Goal: Find specific page/section: Find specific page/section

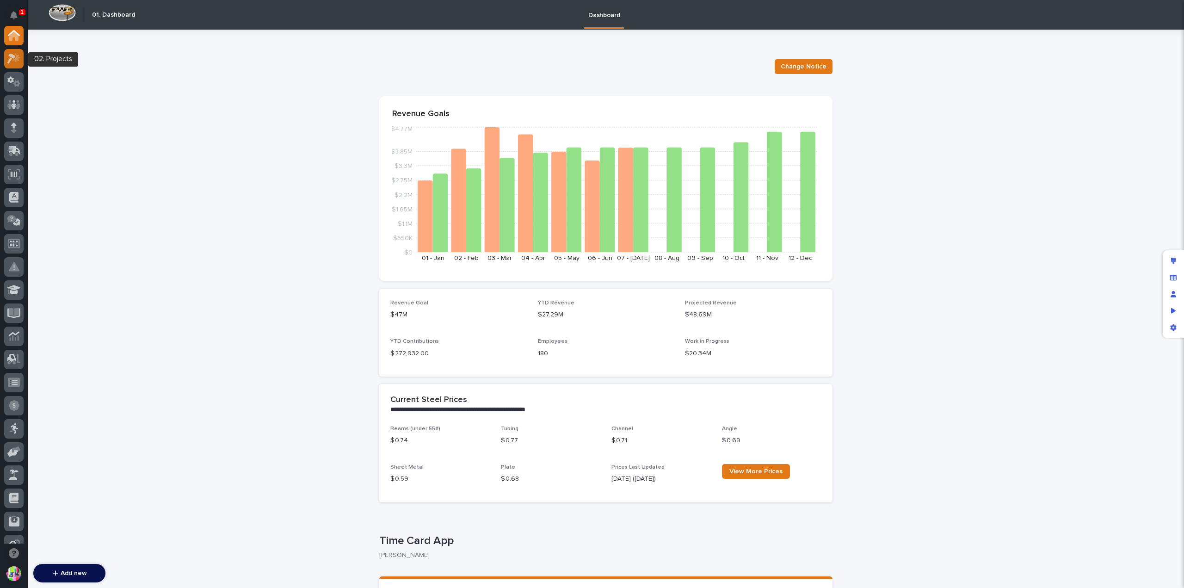
click at [16, 60] on icon at bounding box center [16, 57] width 8 height 9
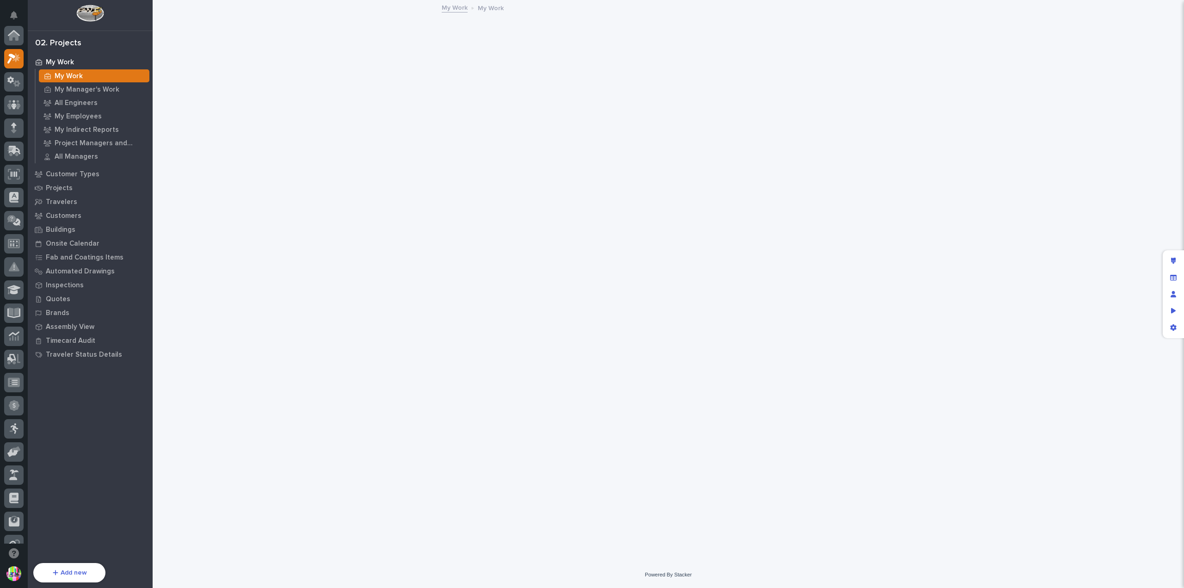
scroll to position [23, 0]
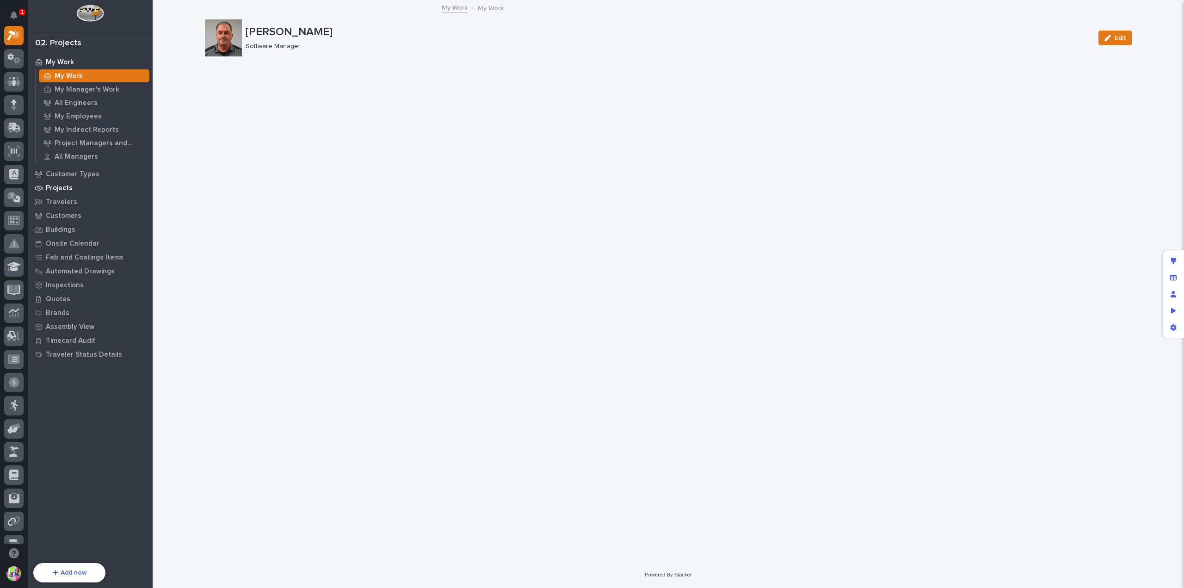
click at [69, 185] on p "Projects" at bounding box center [59, 188] width 27 height 8
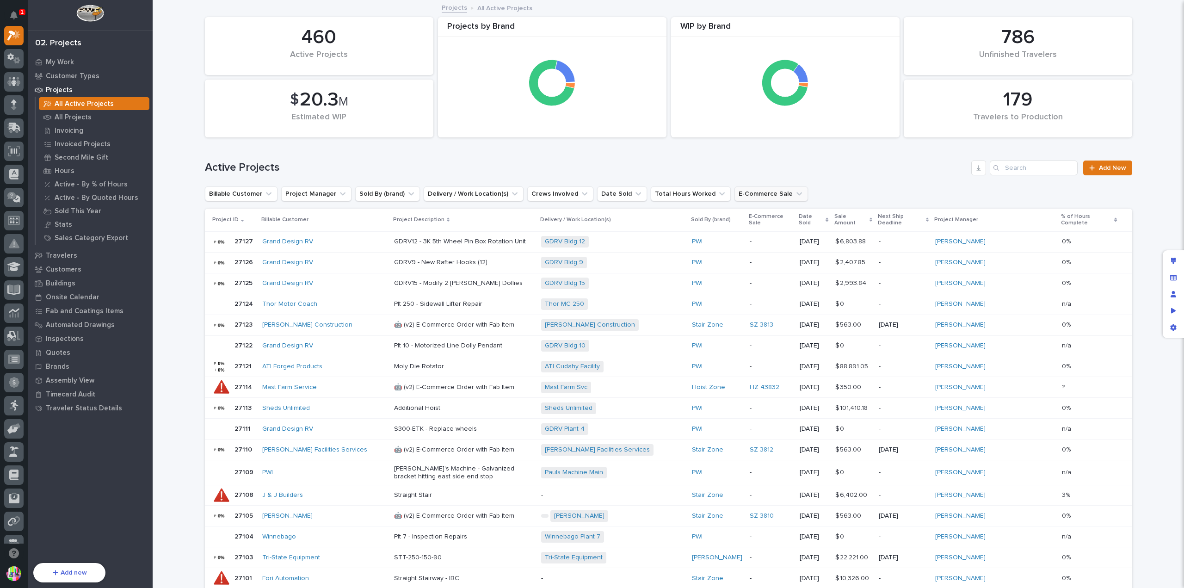
click at [741, 196] on button "E-Commerce Sale" at bounding box center [771, 193] width 74 height 15
click at [380, 192] on button "Sold By (brand)" at bounding box center [387, 193] width 65 height 15
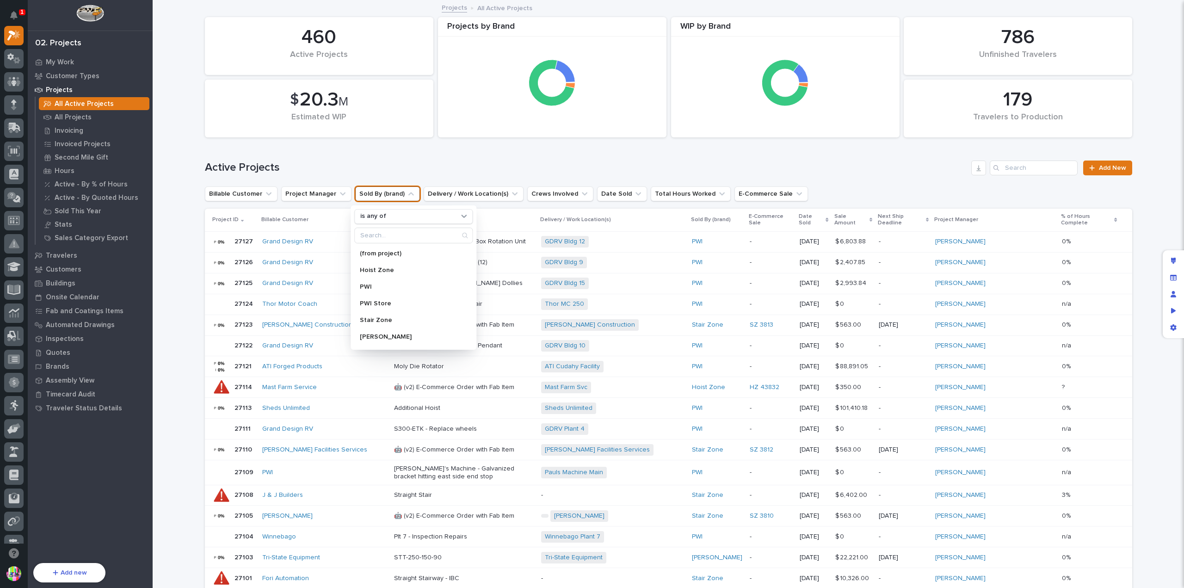
scroll to position [48, 0]
click at [411, 333] on div "Zoro" at bounding box center [413, 338] width 118 height 15
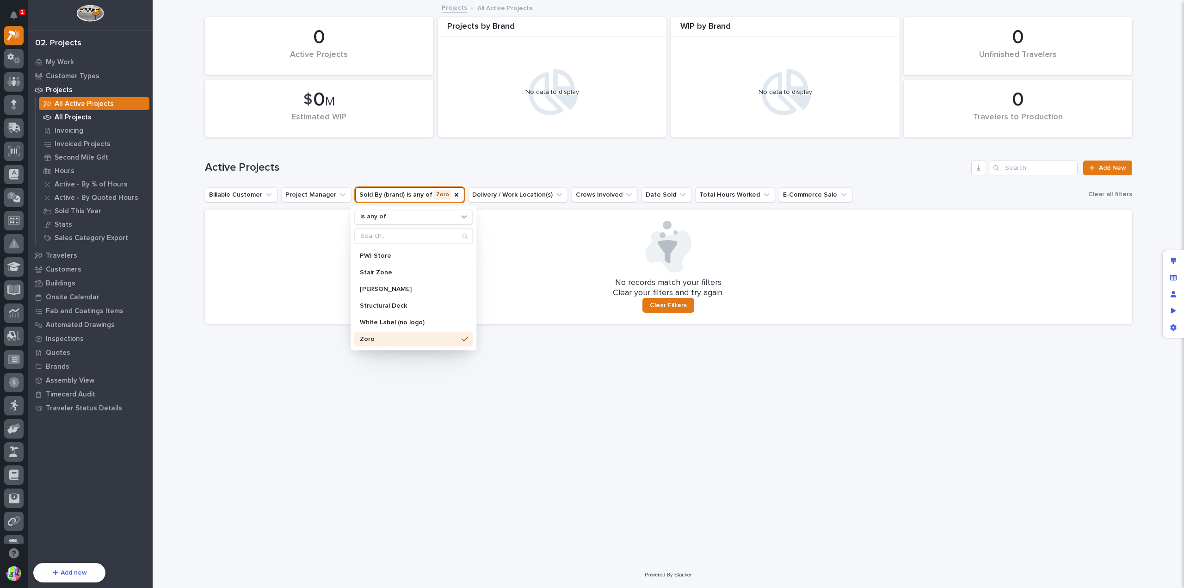
click at [107, 115] on div "All Projects" at bounding box center [94, 117] width 111 height 13
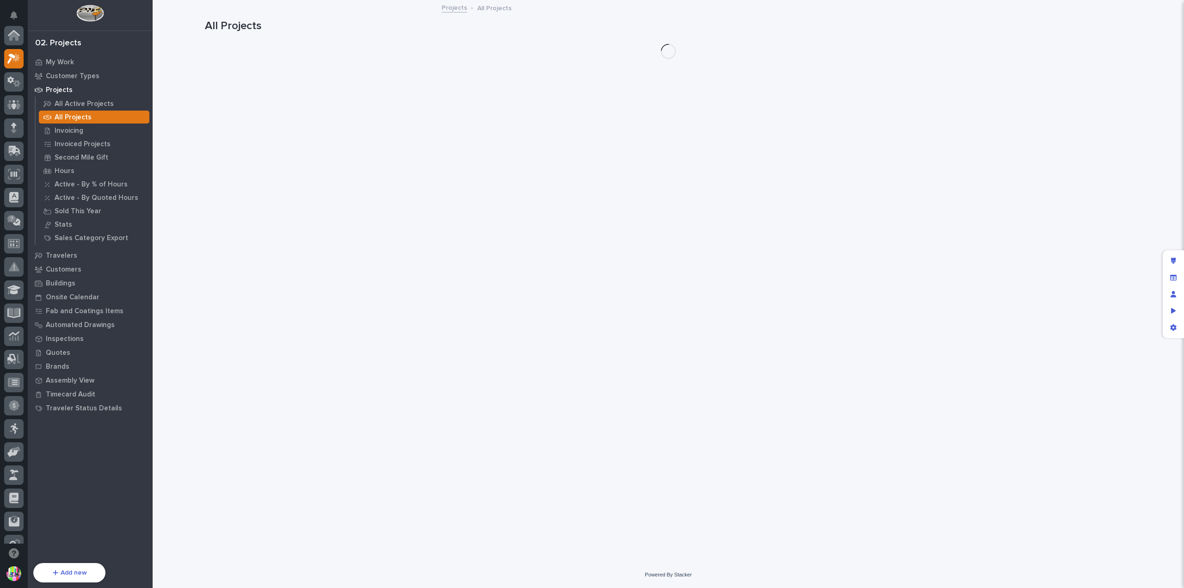
scroll to position [23, 0]
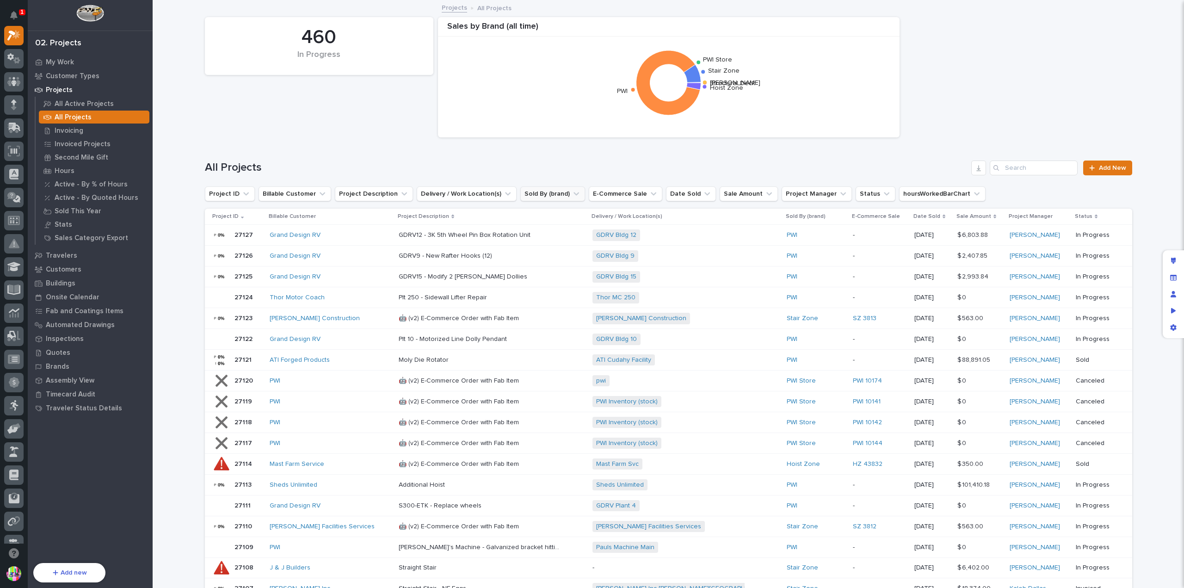
click at [547, 195] on button "Sold By (brand)" at bounding box center [552, 193] width 65 height 15
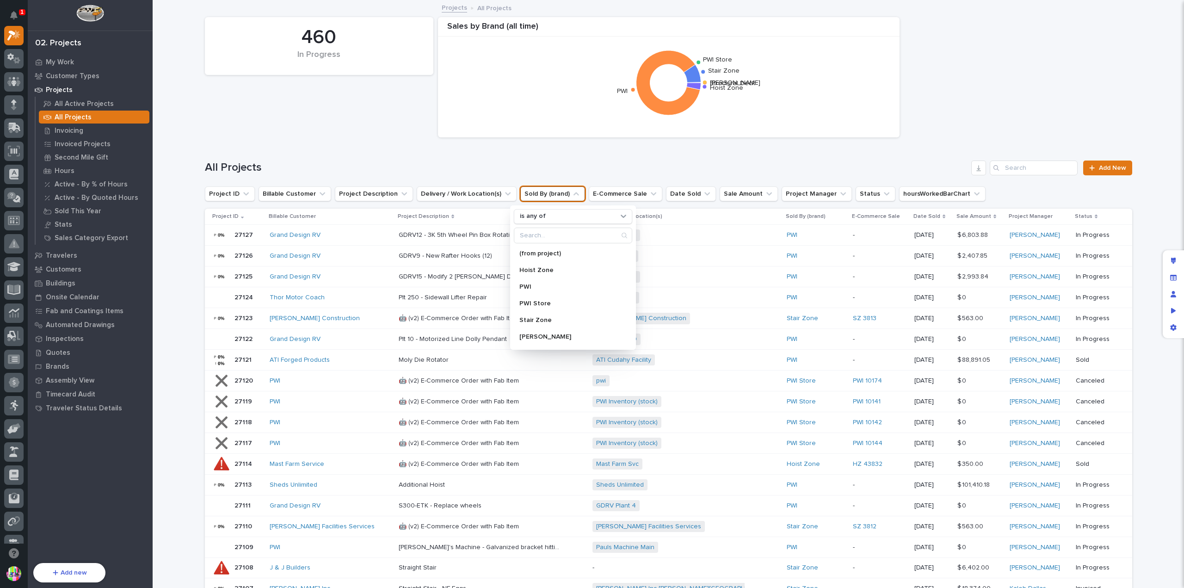
scroll to position [48, 0]
click at [549, 334] on div "Zoro" at bounding box center [573, 338] width 118 height 15
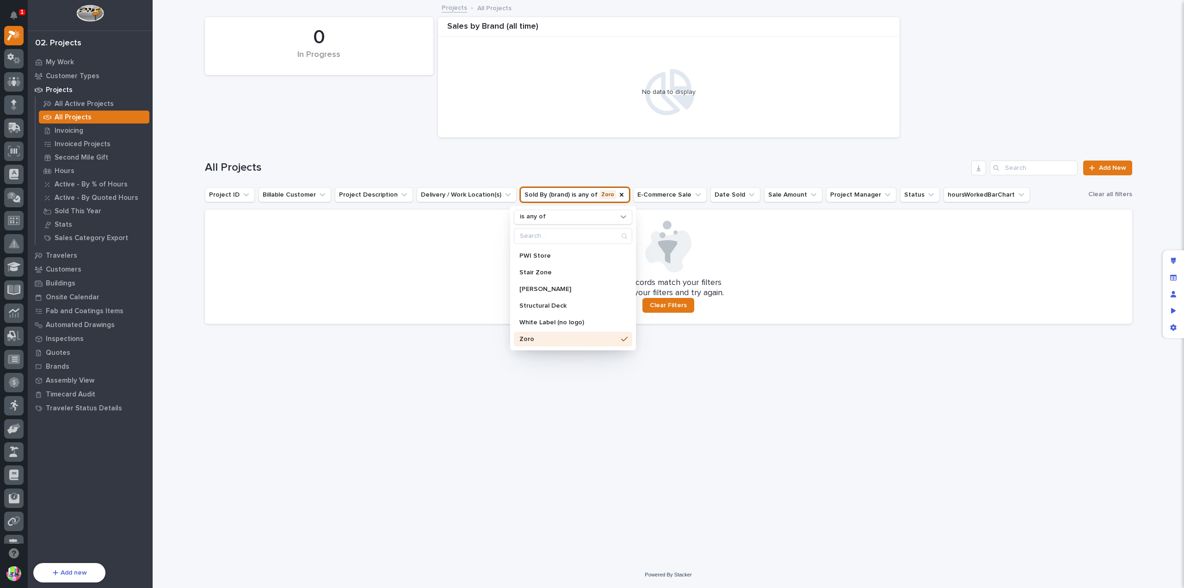
click at [629, 152] on div "All Projects Add New" at bounding box center [668, 164] width 927 height 44
